Goal: Complete application form: Complete application form

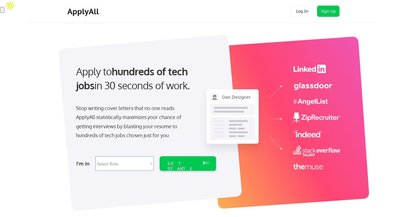
click at [128, 167] on select "Select Role Software Engineering Product Management Customer Success Sales UI/U…" at bounding box center [124, 163] width 58 height 15
select select ""product""
click at [95, 156] on select "Select Role Software Engineering Product Management Customer Success Sales UI/U…" at bounding box center [124, 163] width 58 height 15
select select ""product""
click at [185, 168] on div "GET STARTED" at bounding box center [183, 163] width 36 height 15
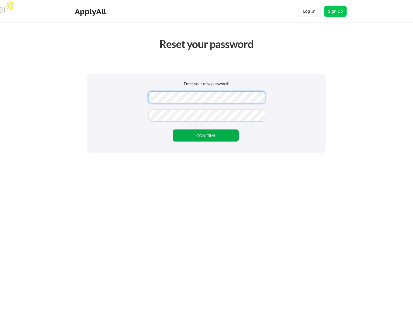
click at [223, 141] on button "CONFIRM" at bounding box center [206, 135] width 66 height 12
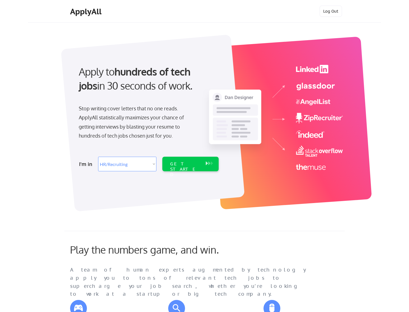
select select ""hr_recruiting""
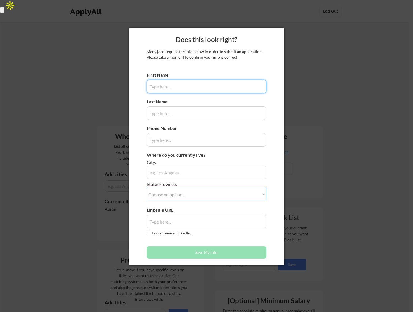
drag, startPoint x: 180, startPoint y: 91, endPoint x: 175, endPoint y: 90, distance: 5.9
click at [180, 91] on input "input" at bounding box center [207, 86] width 120 height 13
type input "zak"
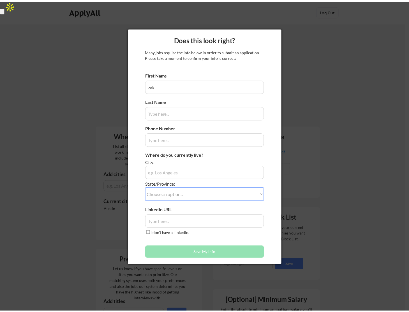
scroll to position [295, 0]
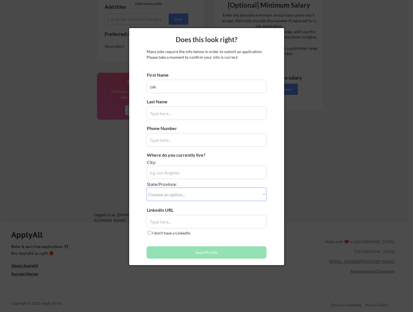
click at [169, 114] on input "input" at bounding box center [207, 112] width 120 height 13
type input "cocos"
type input "6083015342"
type input "Austin"
click at [175, 196] on select "Choose an option... Other/Not Applicable [US_STATE] [US_STATE] [GEOGRAPHIC_DATA…" at bounding box center [207, 193] width 120 height 13
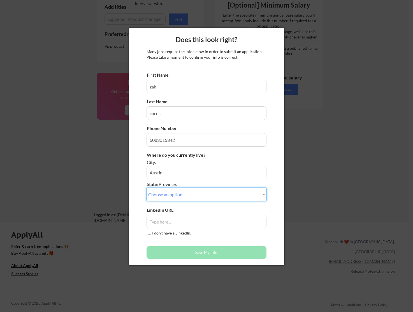
select select ""[US_STATE]""
click at [147, 187] on select "Choose an option... Other/Not Applicable [US_STATE] [US_STATE] [GEOGRAPHIC_DATA…" at bounding box center [207, 193] width 120 height 13
click at [166, 220] on input "input" at bounding box center [207, 221] width 120 height 13
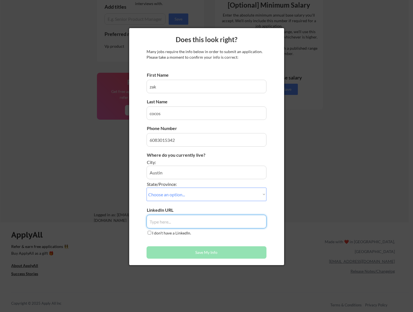
paste input "[URL][DOMAIN_NAME]"
type input "[URL][DOMAIN_NAME]"
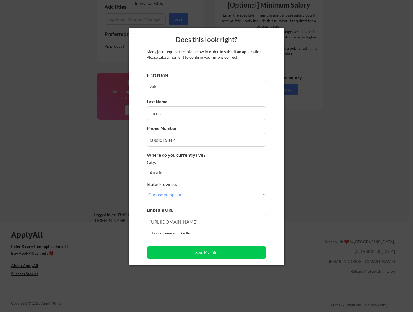
click at [190, 243] on div "First Name Last Name Phone Number Where do you currently live? City: State/Prov…" at bounding box center [207, 166] width 120 height 189
click at [196, 252] on button "Save My Info" at bounding box center [207, 252] width 120 height 12
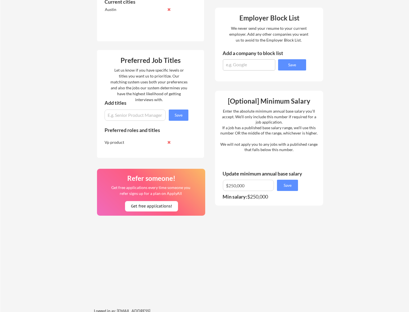
scroll to position [0, 0]
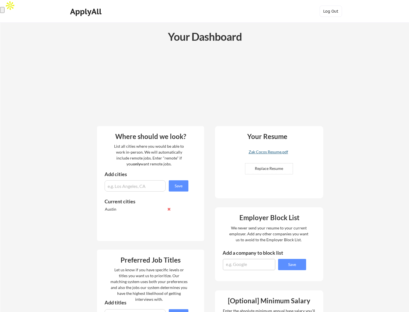
click at [279, 151] on div "Zak Cocos Resume.pdf" at bounding box center [268, 152] width 67 height 4
drag, startPoint x: 105, startPoint y: 103, endPoint x: 101, endPoint y: 76, distance: 26.9
click at [105, 103] on div at bounding box center [209, 85] width 226 height 73
click at [82, 11] on div "ApplyAll" at bounding box center [86, 12] width 33 height 10
